Goal: Task Accomplishment & Management: Manage account settings

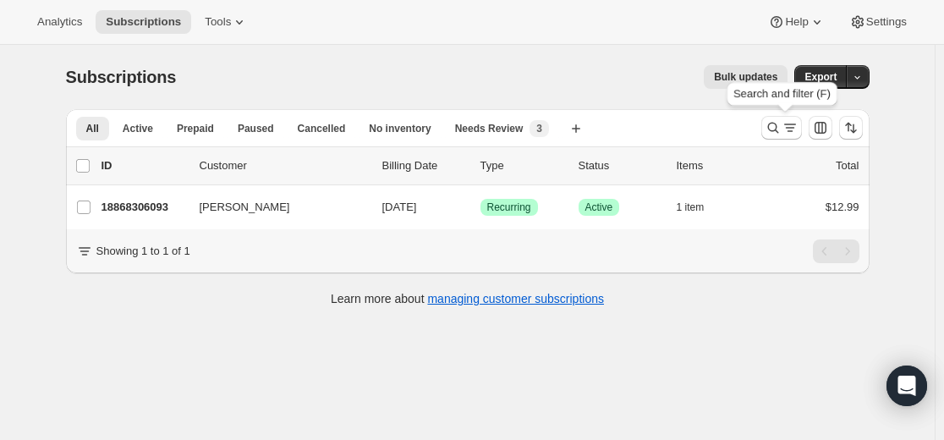
click at [775, 128] on icon "Search and filter results" at bounding box center [773, 127] width 17 height 17
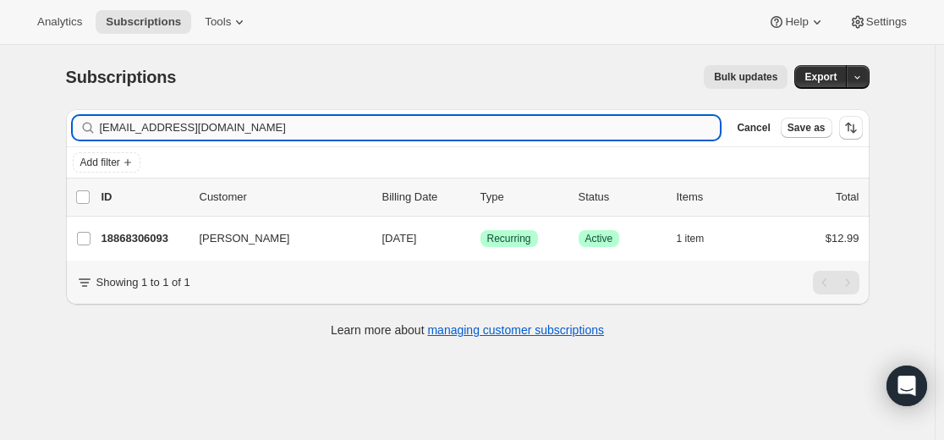
click at [587, 128] on input "[EMAIL_ADDRESS][DOMAIN_NAME]" at bounding box center [410, 128] width 621 height 24
type input "[EMAIL_ADDRESS][DOMAIN_NAME]"
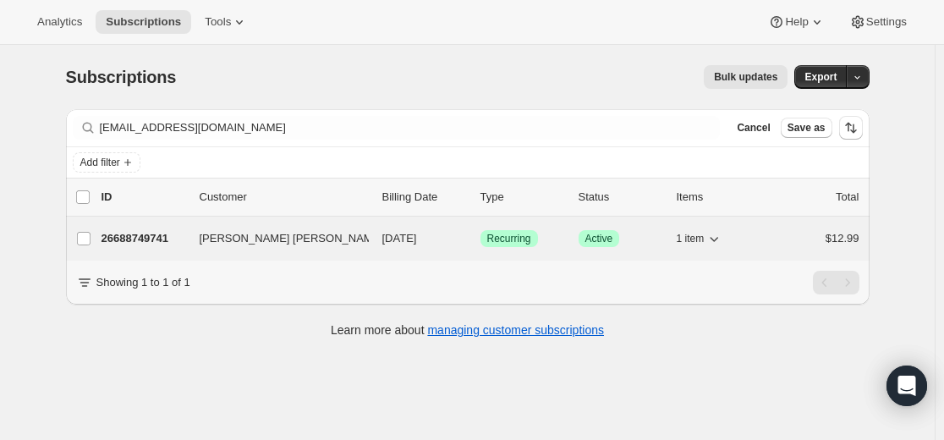
click at [158, 238] on p "26688749741" at bounding box center [143, 238] width 85 height 17
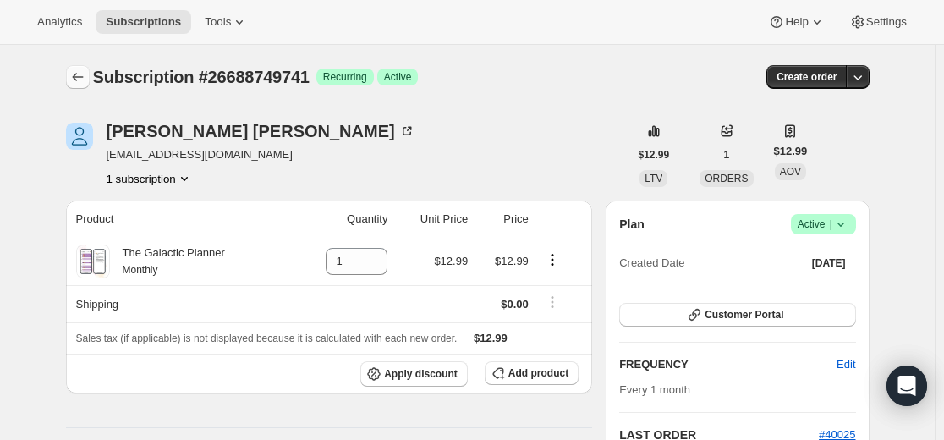
click at [86, 79] on icon "Subscriptions" at bounding box center [77, 77] width 17 height 17
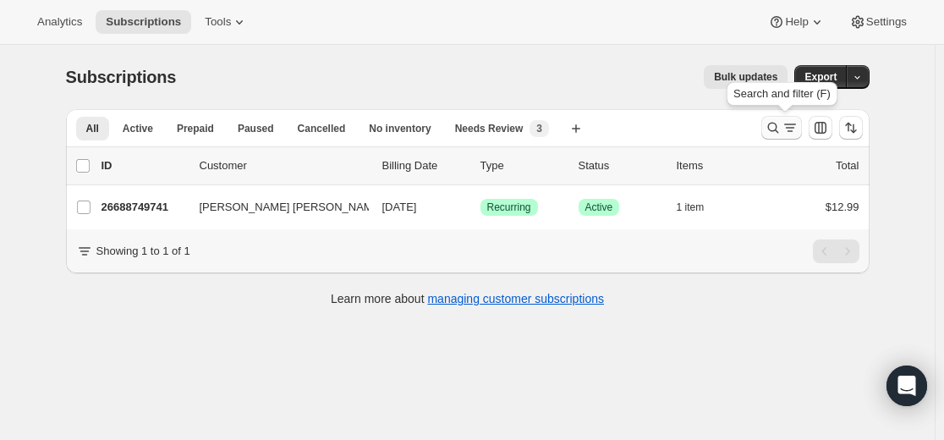
click at [769, 129] on icon "Search and filter results" at bounding box center [773, 127] width 17 height 17
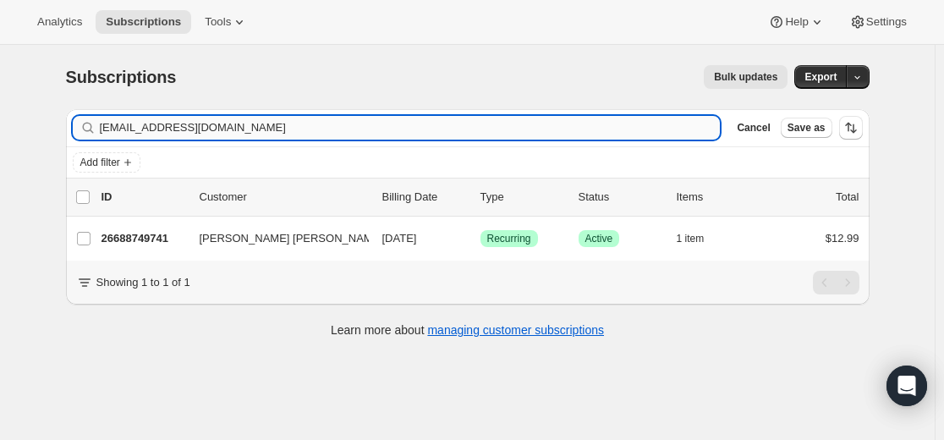
click at [618, 124] on input "[EMAIL_ADDRESS][DOMAIN_NAME]" at bounding box center [410, 128] width 621 height 24
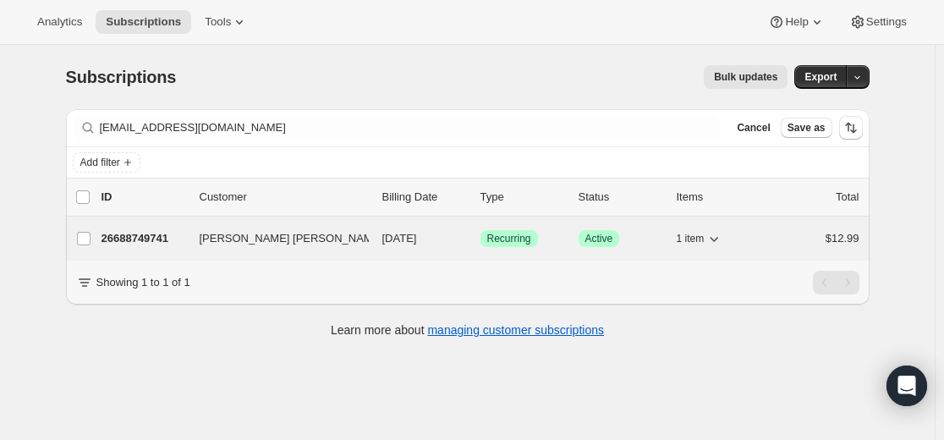
click at [156, 235] on p "26688749741" at bounding box center [143, 238] width 85 height 17
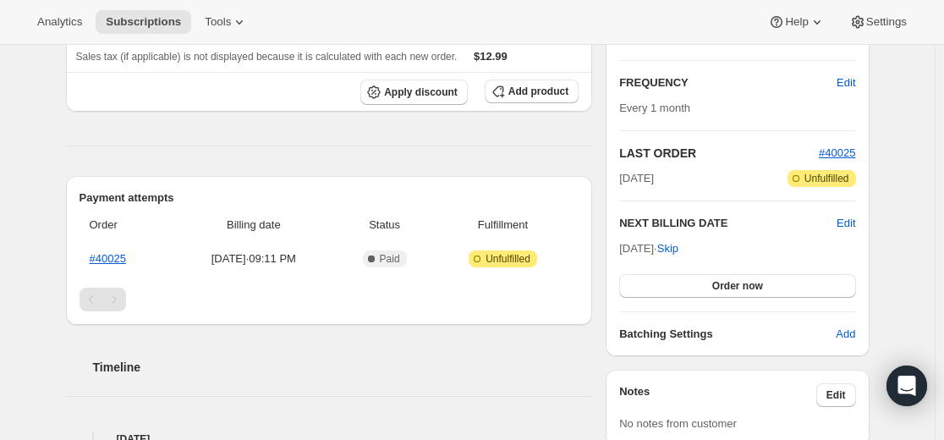
scroll to position [254, 0]
